Goal: Task Accomplishment & Management: Manage account settings

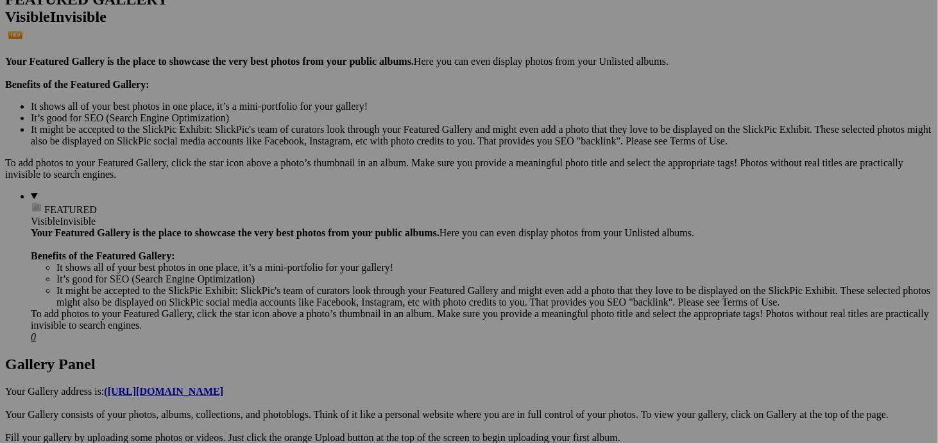
scroll to position [321, 0]
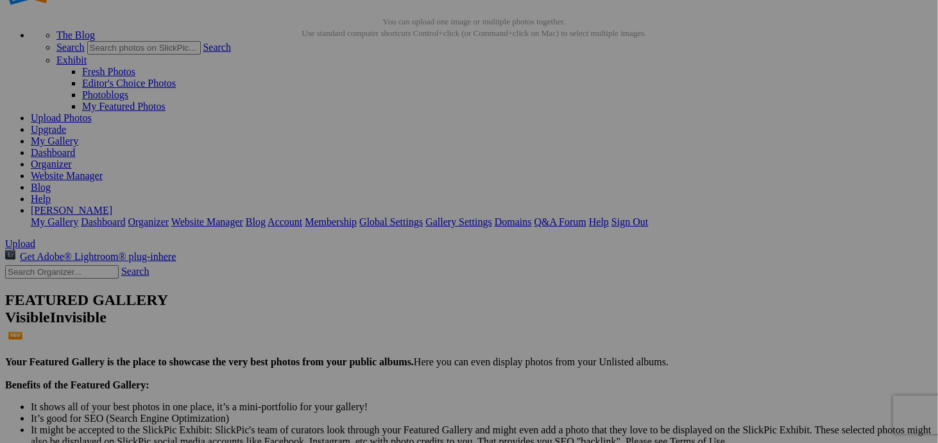
scroll to position [26, 0]
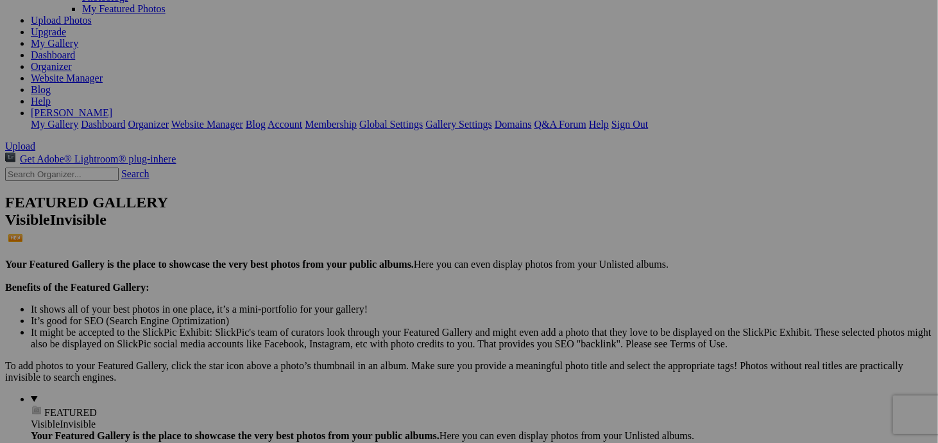
scroll to position [177, 0]
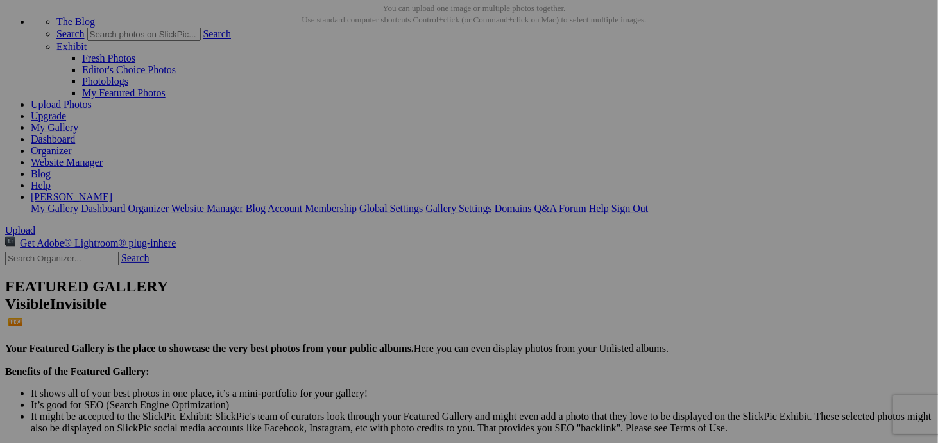
scroll to position [8, 0]
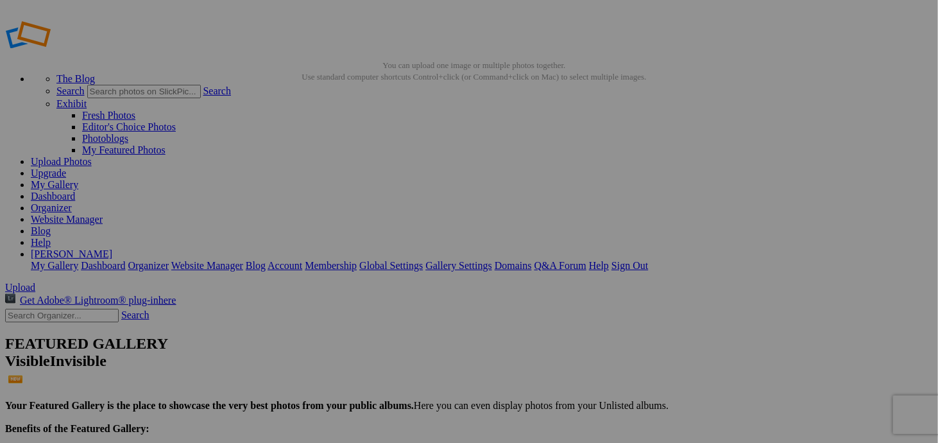
click at [357, 193] on img at bounding box center [357, 184] width 96 height 60
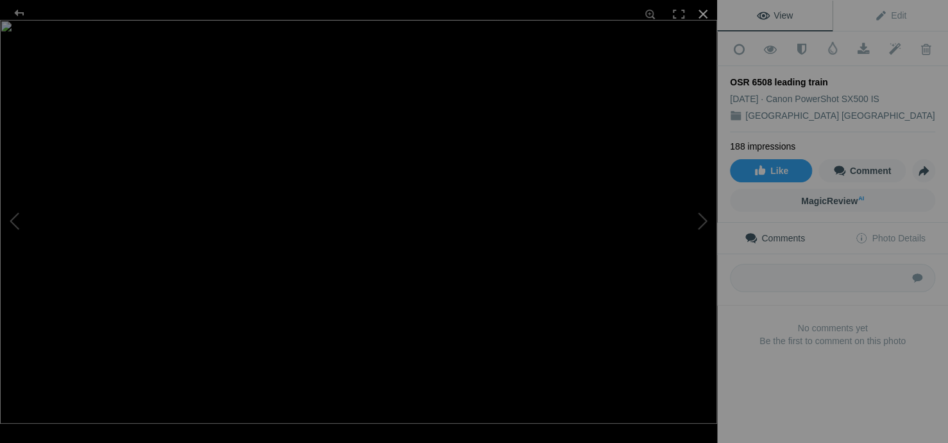
click at [700, 14] on div at bounding box center [703, 14] width 28 height 28
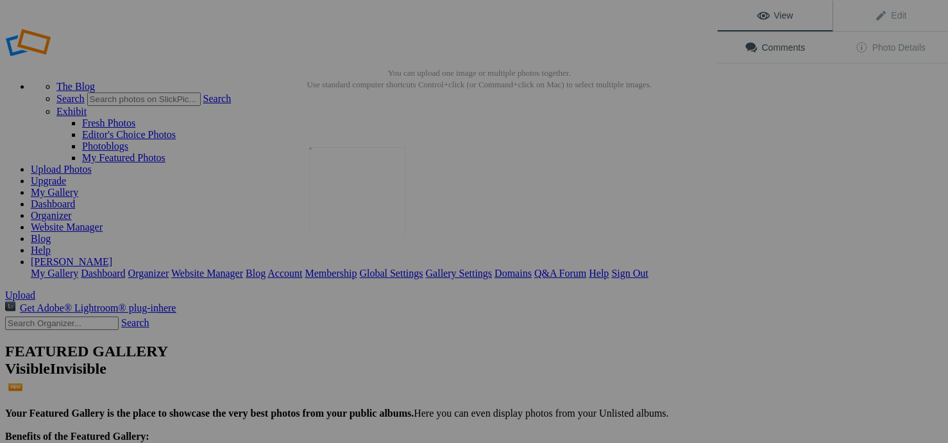
click at [355, 196] on img at bounding box center [357, 191] width 96 height 89
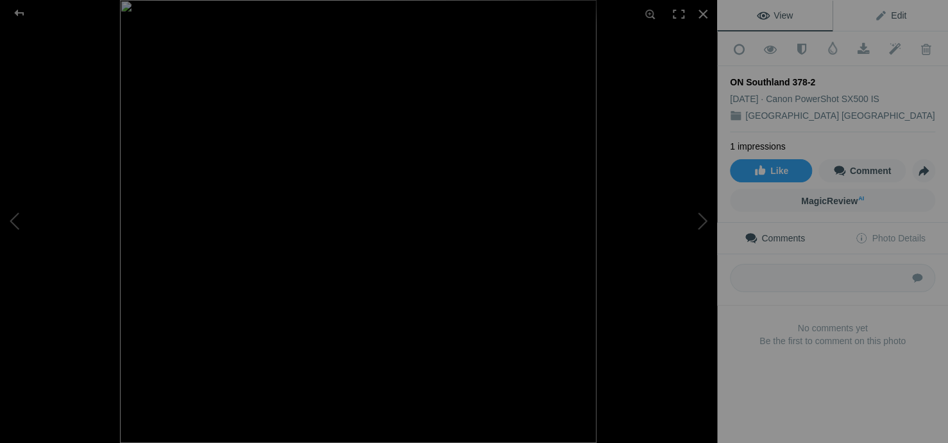
click at [888, 13] on span "Edit" at bounding box center [890, 15] width 32 height 10
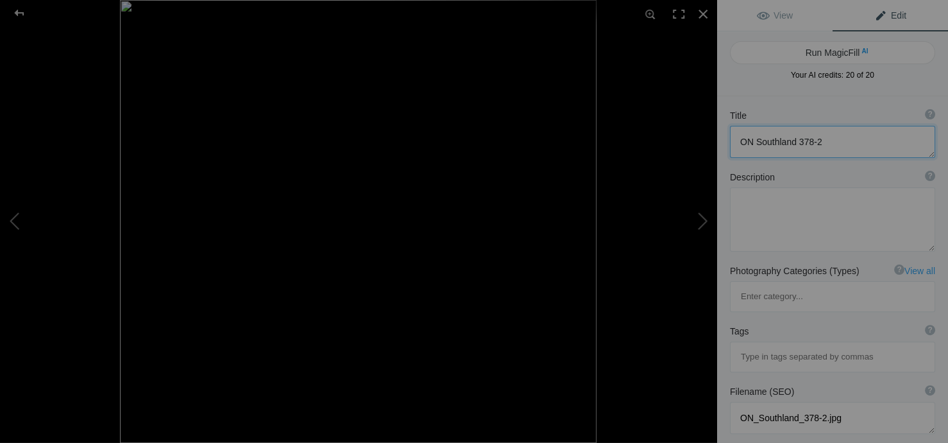
click at [824, 139] on textarea at bounding box center [832, 142] width 205 height 32
type textarea "ON Southland 378 Re-Edit [DATE]"
click at [765, 219] on textarea at bounding box center [832, 219] width 205 height 64
type textarea "Re-edited"
click at [700, 224] on button at bounding box center [669, 221] width 96 height 159
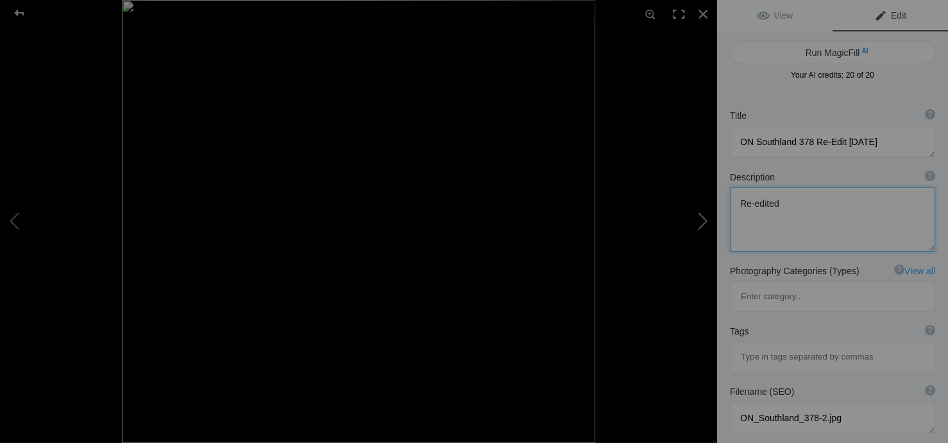
type textarea "ON Southland 378"
type textarea "ON_Southland_378.jpg"
click at [850, 137] on textarea at bounding box center [832, 142] width 205 height 32
click at [702, 218] on button at bounding box center [669, 221] width 96 height 159
type textarea "osr 182 - 503 lashup [DATE]"
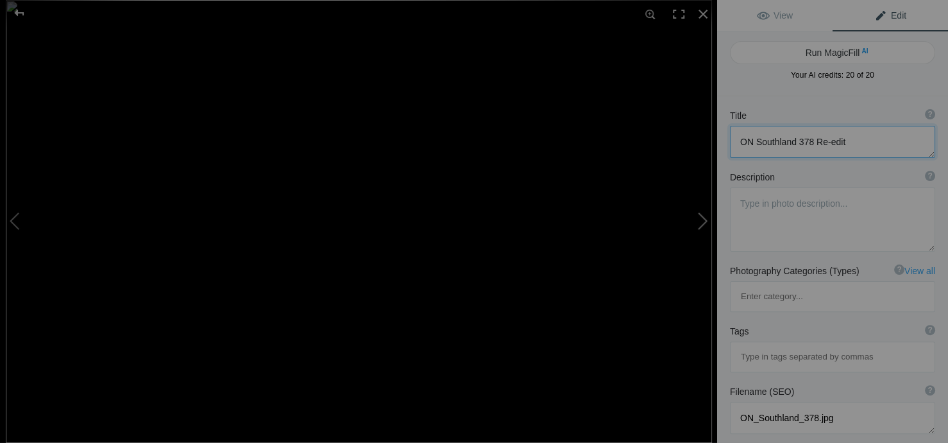
type textarea "osr_182_-_503_lashup_[DATE].jpg"
click at [702, 16] on div at bounding box center [703, 14] width 28 height 28
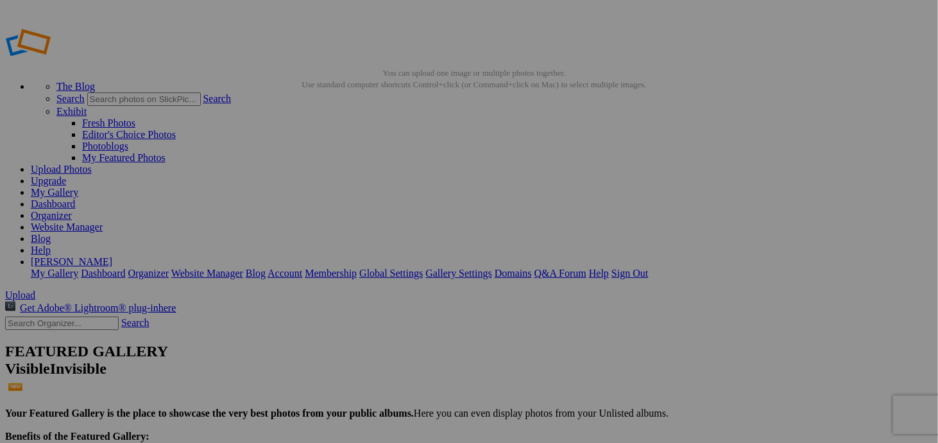
type textarea "osr 182 - 503 lashup [DATE]"
